Goal: Information Seeking & Learning: Learn about a topic

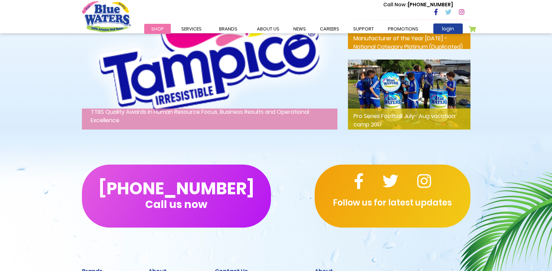
scroll to position [1015, 0]
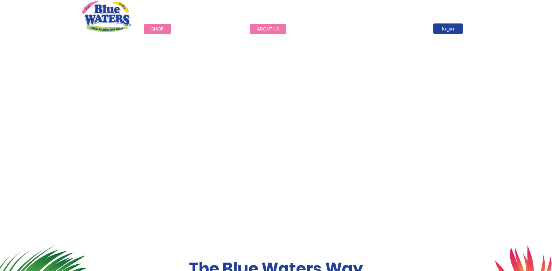
click at [278, 27] on link "about us" at bounding box center [268, 29] width 36 height 10
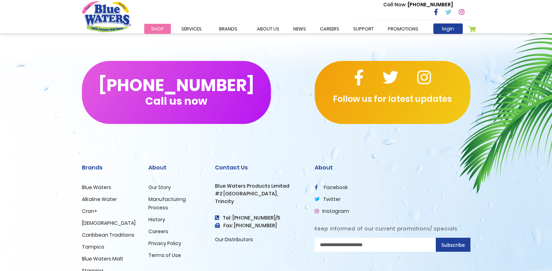
scroll to position [1704, 0]
